Goal: Task Accomplishment & Management: Use online tool/utility

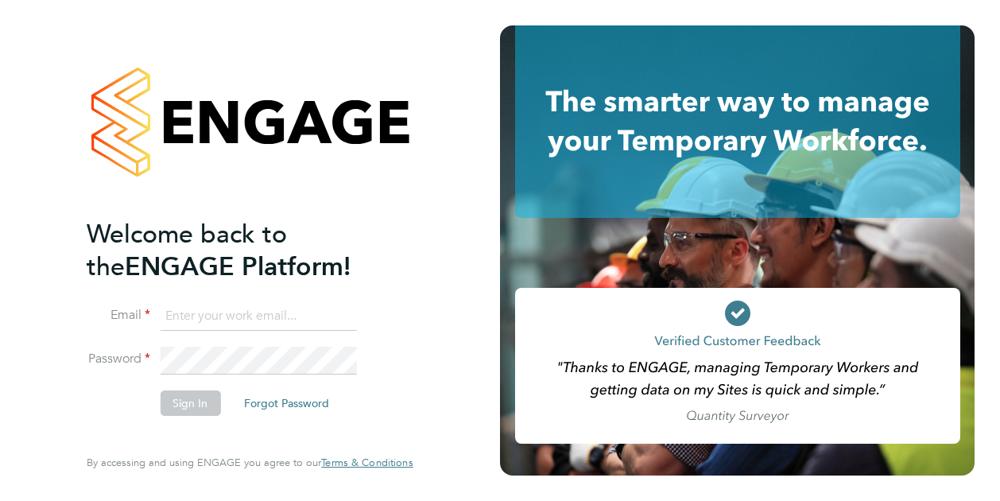
type input "[PERSON_NAME][EMAIL_ADDRESS][DOMAIN_NAME]"
click at [194, 397] on button "Sign In" at bounding box center [190, 402] width 60 height 25
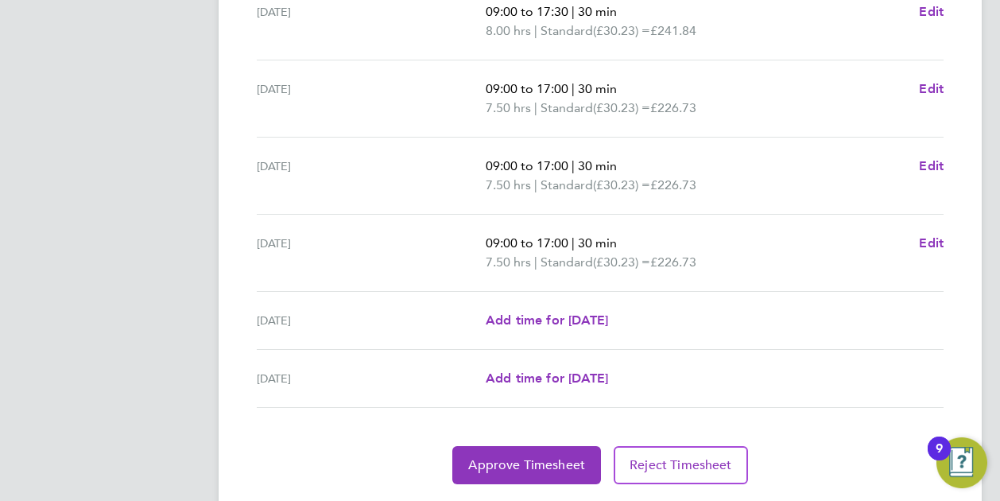
scroll to position [658, 0]
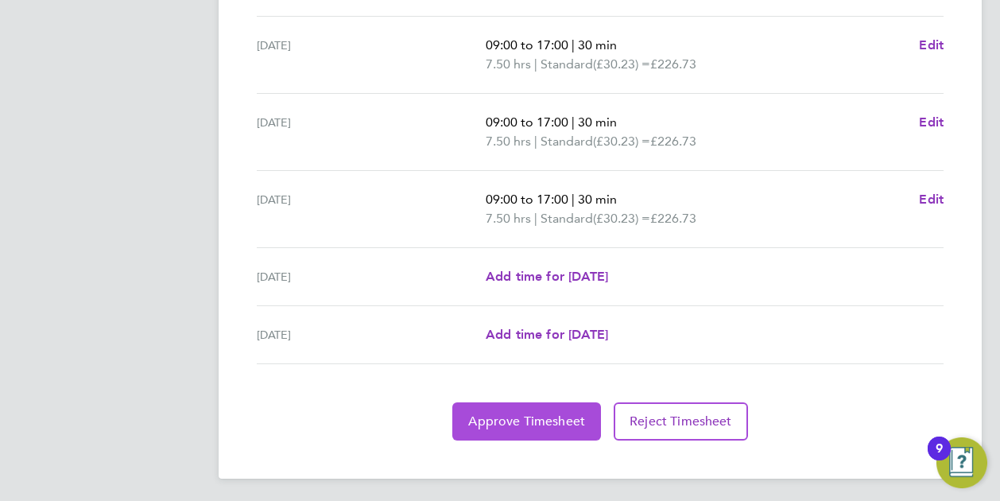
click at [509, 409] on button "Approve Timesheet" at bounding box center [526, 421] width 149 height 38
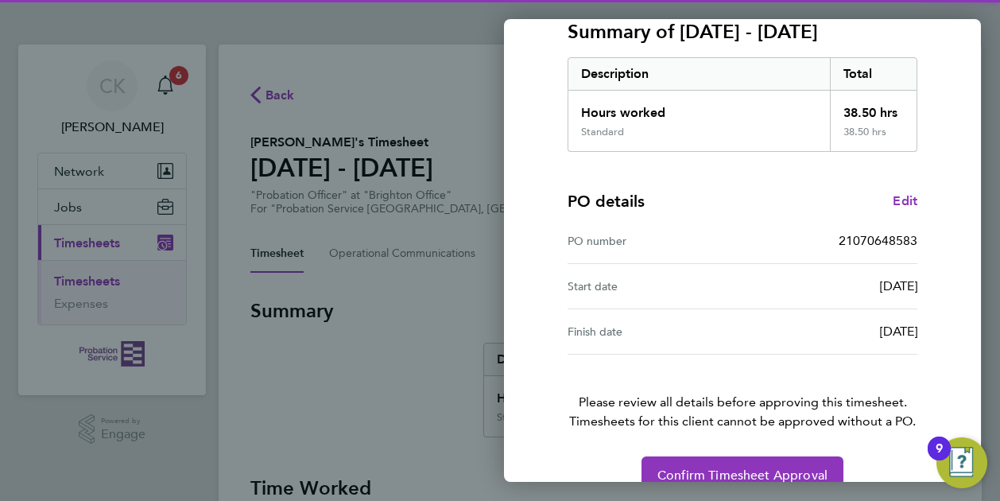
scroll to position [259, 0]
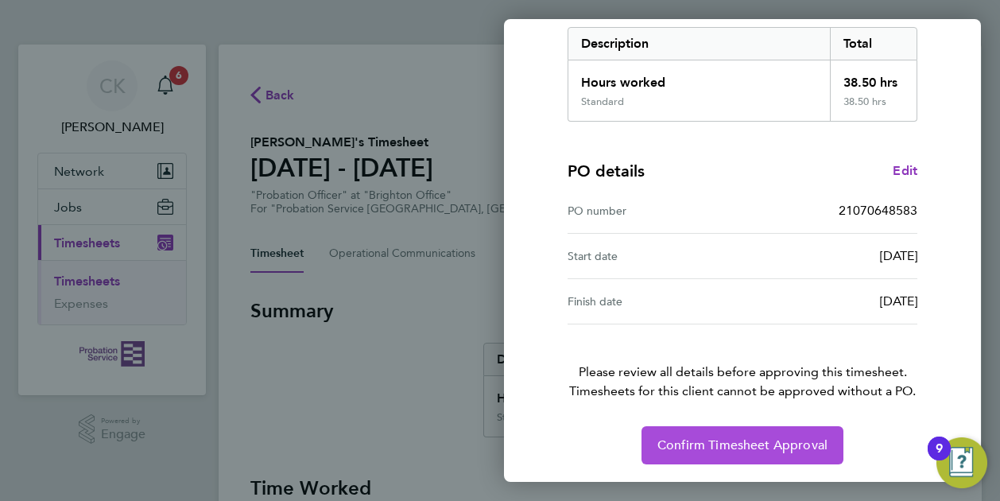
click at [752, 439] on span "Confirm Timesheet Approval" at bounding box center [743, 445] width 170 height 16
